Goal: Information Seeking & Learning: Learn about a topic

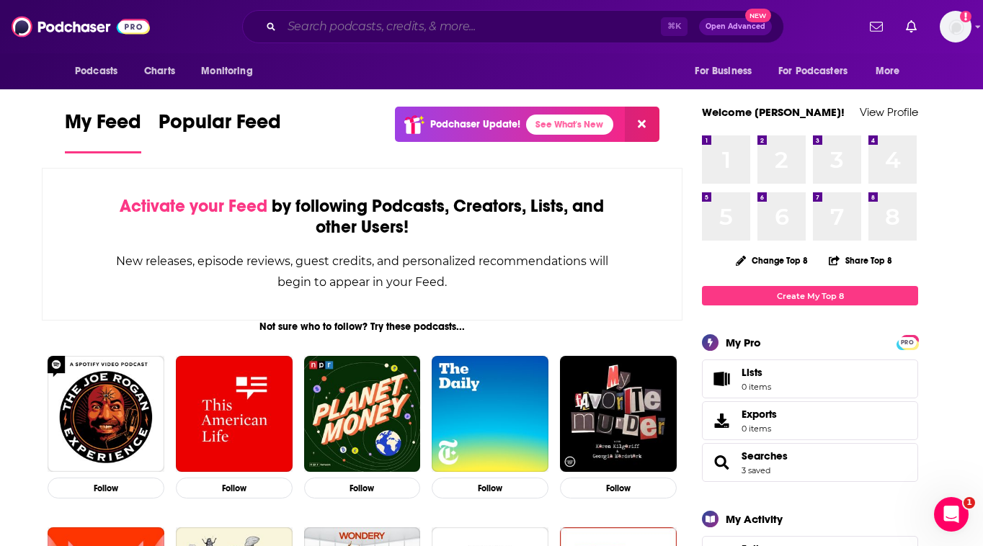
click at [374, 26] on input "Search podcasts, credits, & more..." at bounding box center [471, 26] width 379 height 23
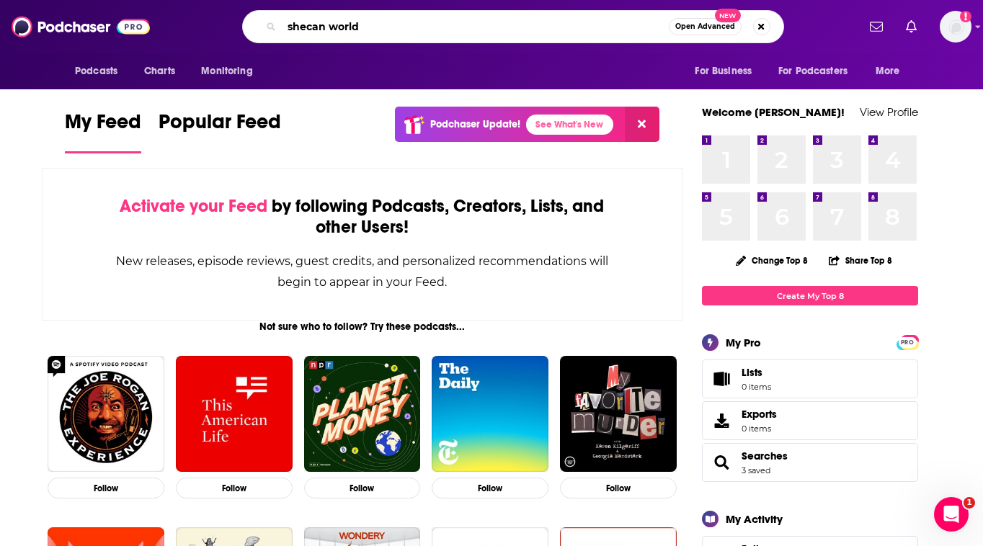
type input "shecan world"
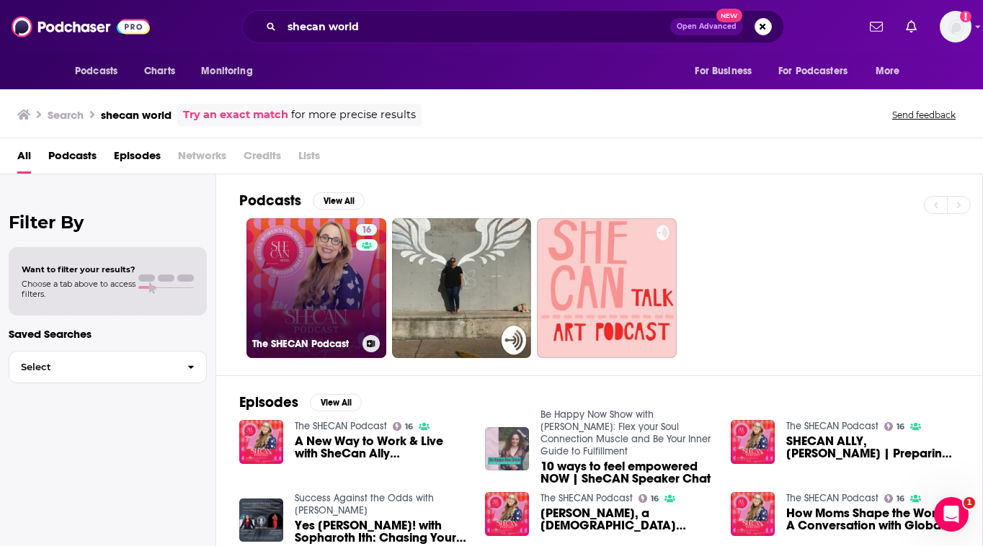
click at [326, 316] on link "16 The SHECAN Podcast" at bounding box center [316, 288] width 140 height 140
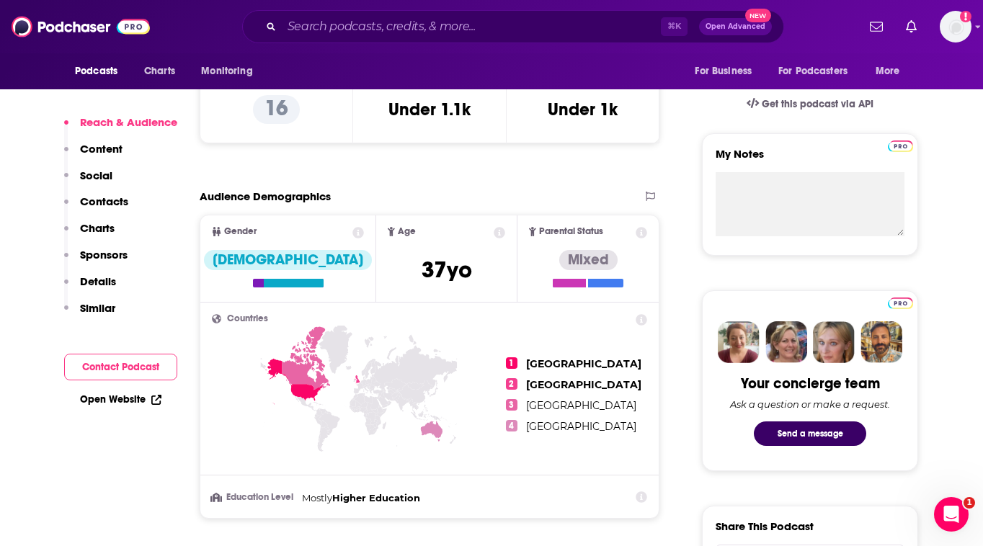
scroll to position [507, 0]
